Goal: Transaction & Acquisition: Download file/media

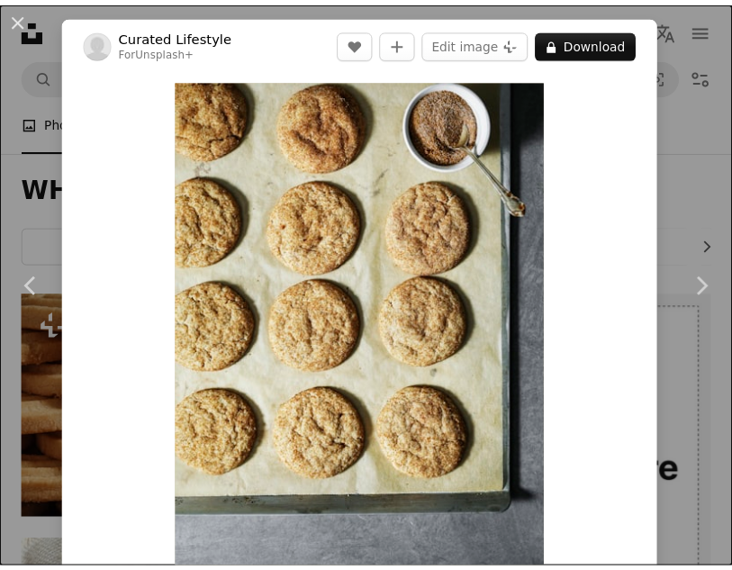
scroll to position [14462, 0]
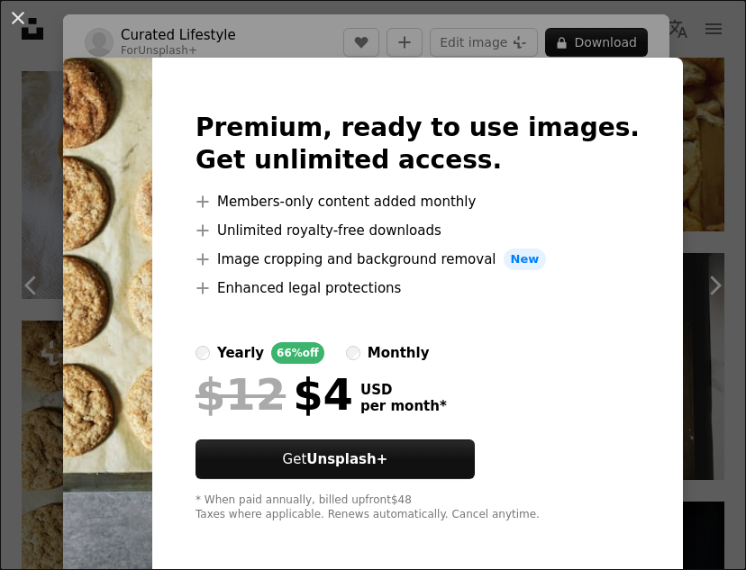
click at [674, 85] on div "An X shape Premium, ready to use images. Get unlimited access. A plus sign Memb…" at bounding box center [373, 285] width 746 height 570
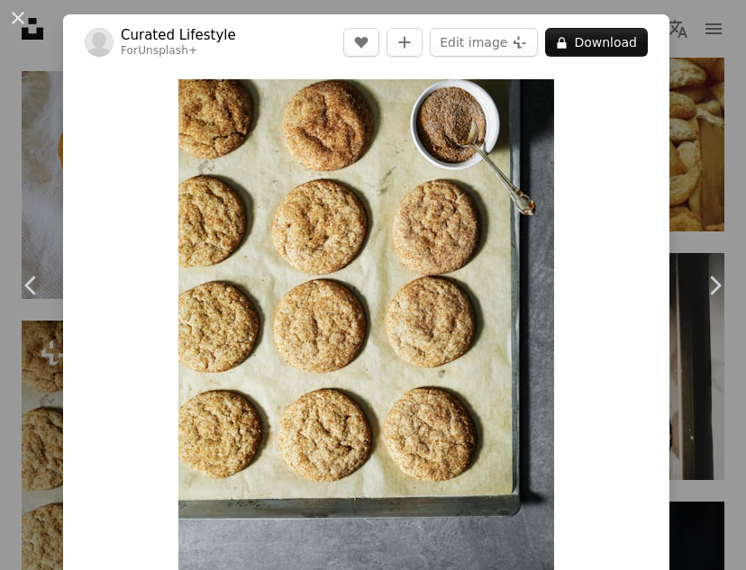
click at [673, 43] on div "An X shape Chevron left Chevron right Curated Lifestyle For Unsplash+ A heart A…" at bounding box center [373, 285] width 746 height 570
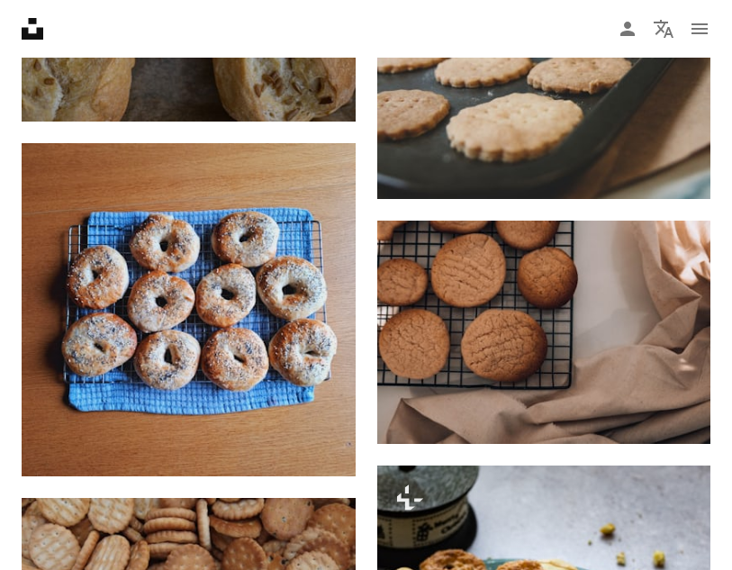
scroll to position [18153, 0]
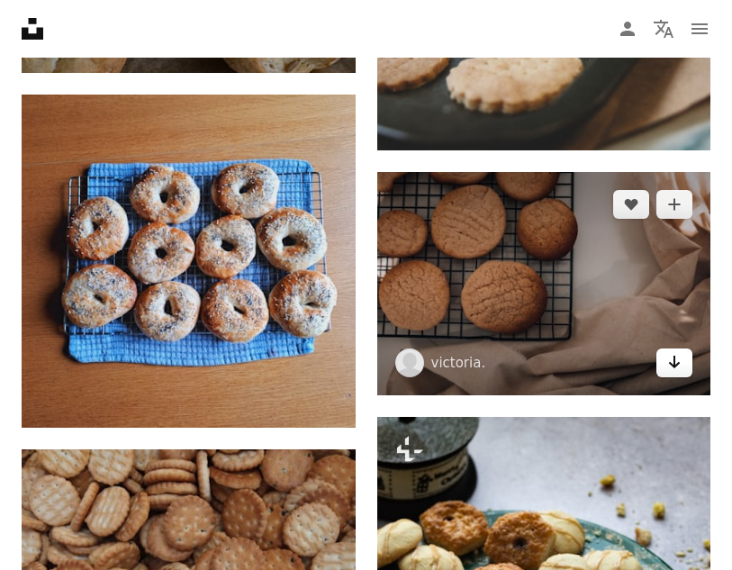
click at [680, 367] on icon "Arrow pointing down" at bounding box center [674, 362] width 14 height 22
